Goal: Navigation & Orientation: Go to known website

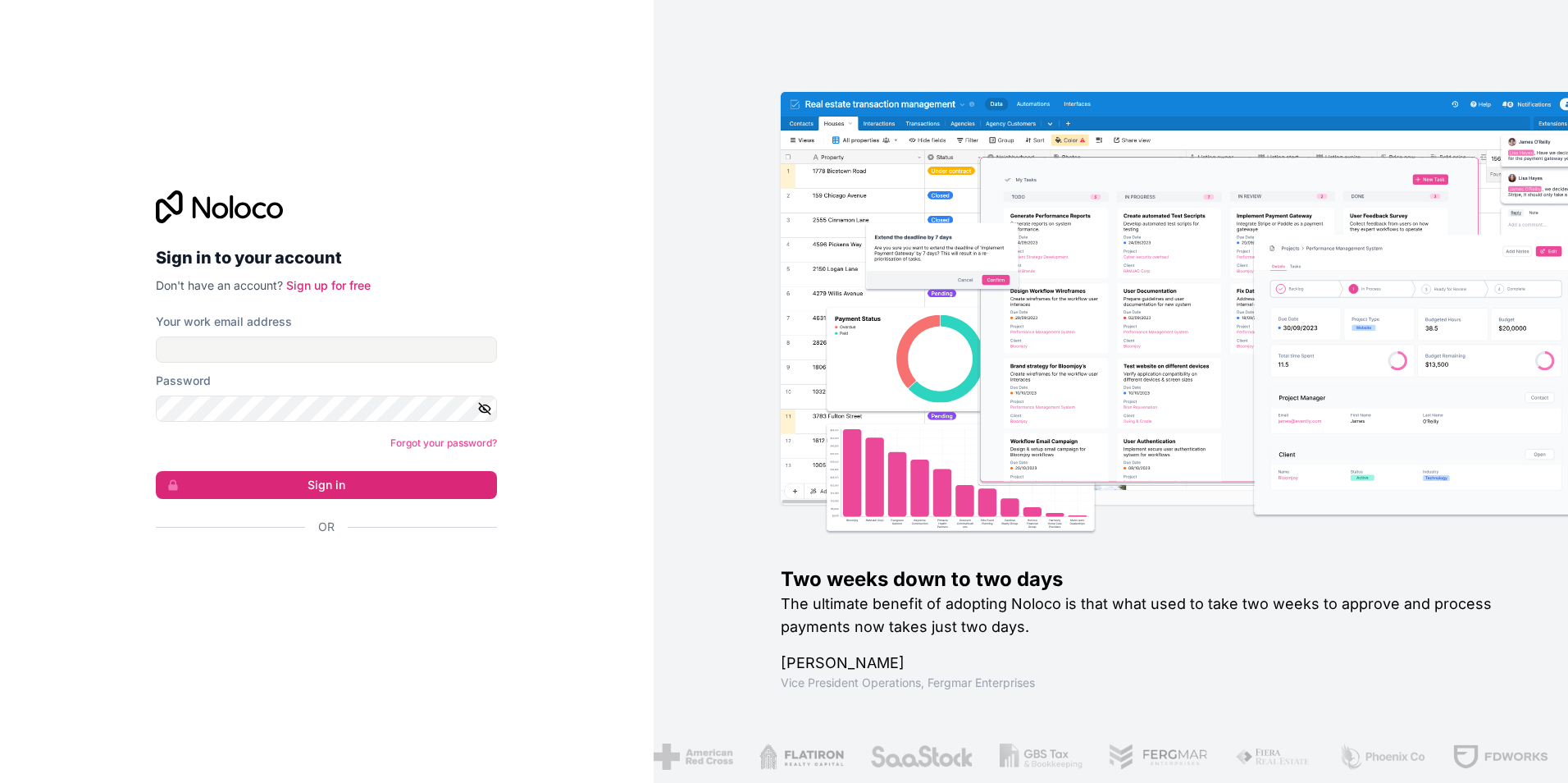
click at [230, 347] on input "Your work email address" at bounding box center [326, 350] width 341 height 27
type input "**********"
click at [155, 471] on button "Sign in" at bounding box center [326, 485] width 341 height 28
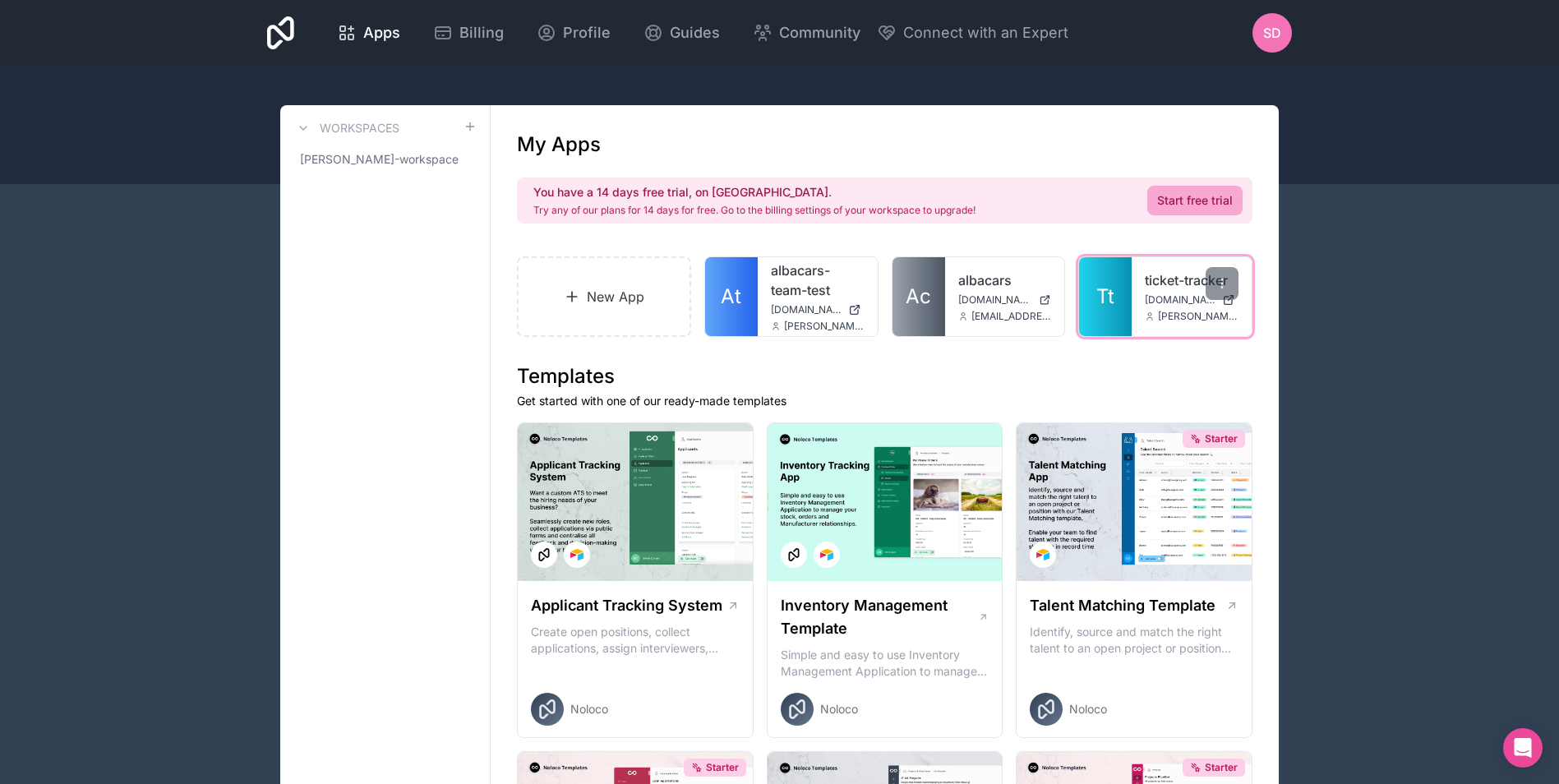
click at [1156, 309] on div "ticket-tracker [DOMAIN_NAME] [PERSON_NAME][DOMAIN_NAME][EMAIL_ADDRESS][PERSON_N…" at bounding box center [1191, 297] width 120 height 79
click at [1161, 286] on link "ticket-tracker" at bounding box center [1192, 279] width 94 height 19
click at [1265, 34] on span "SD" at bounding box center [1272, 32] width 18 height 19
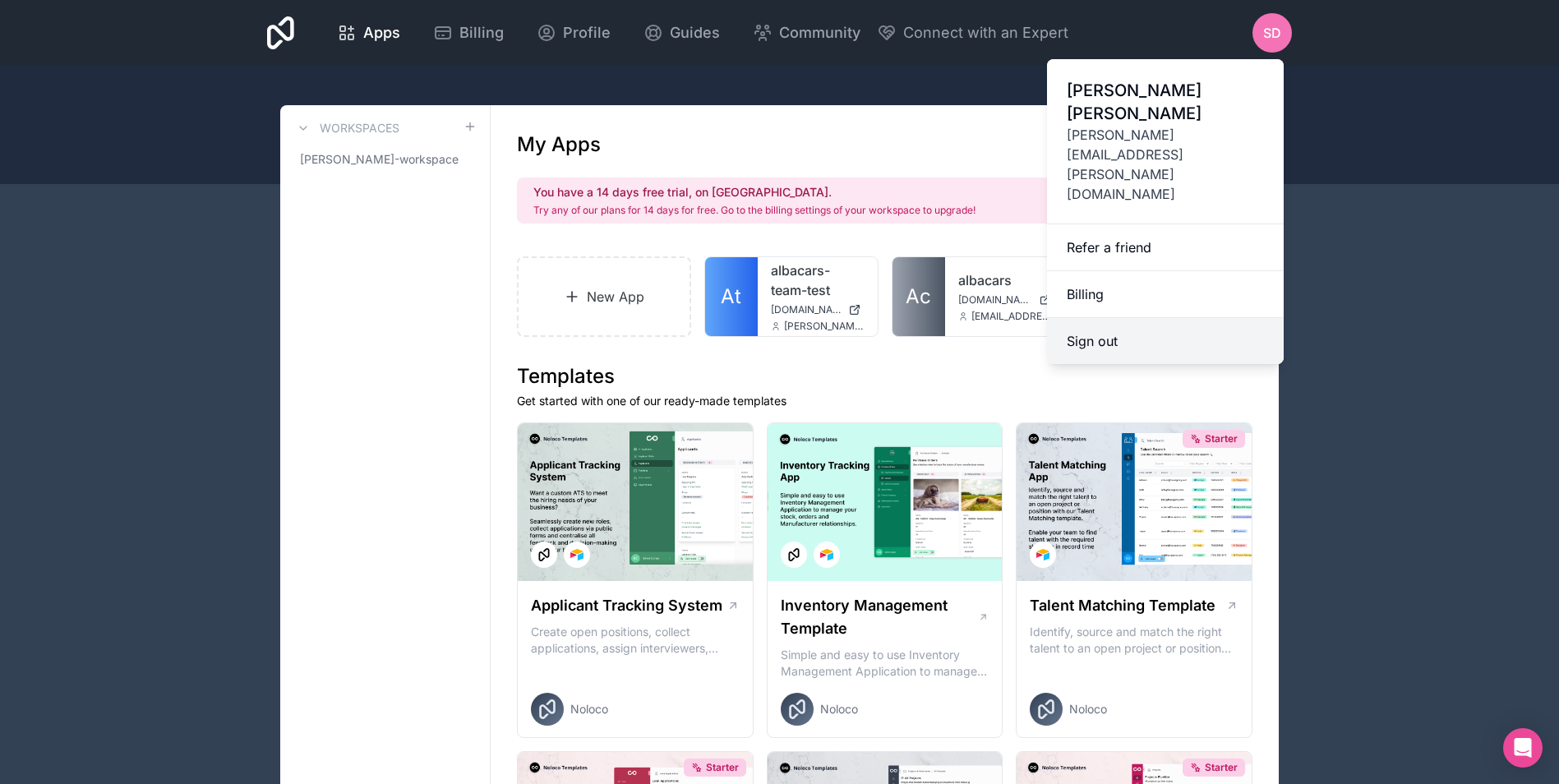
click at [1138, 318] on button "Sign out" at bounding box center [1165, 341] width 237 height 46
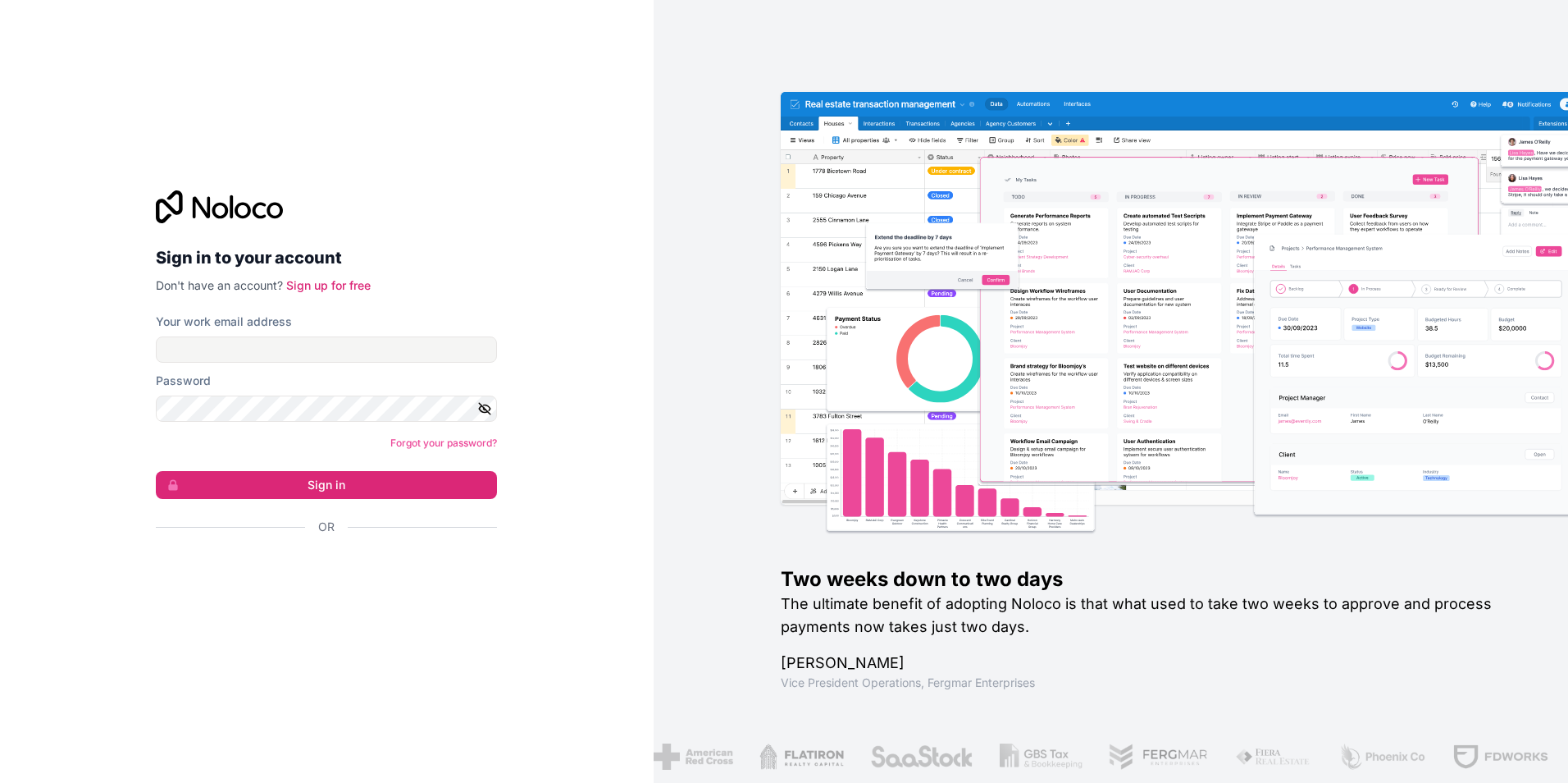
click at [558, 279] on div "Sign in to your account Don't have an account? Sign up for free Your work email…" at bounding box center [326, 391] width 654 height 783
